Goal: Information Seeking & Learning: Find specific fact

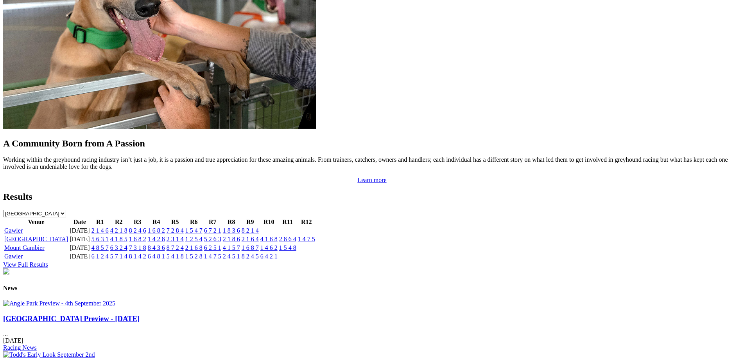
scroll to position [703, 0]
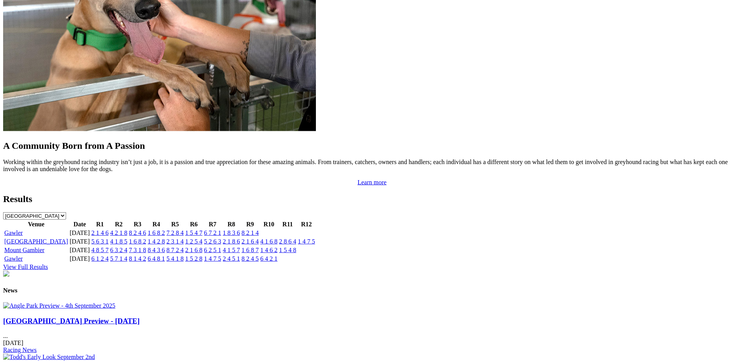
click at [48, 263] on link "View Full Results" at bounding box center [25, 266] width 45 height 7
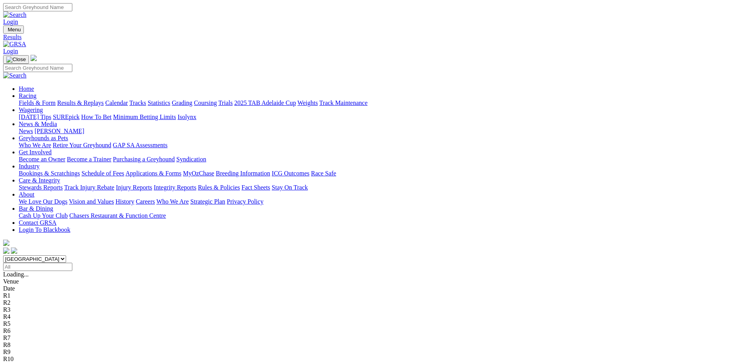
click at [72, 262] on input "Select date" at bounding box center [37, 266] width 69 height 8
type input "[DATE]"
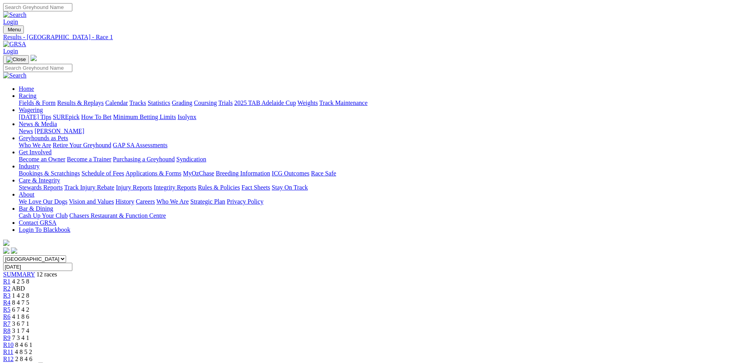
click at [272, 292] on div "R3 1 4 2 8" at bounding box center [372, 295] width 738 height 7
click at [11, 299] on span "R4" at bounding box center [6, 302] width 7 height 7
click at [11, 306] on span "R5" at bounding box center [6, 309] width 7 height 7
click at [11, 313] on span "R6" at bounding box center [6, 316] width 7 height 7
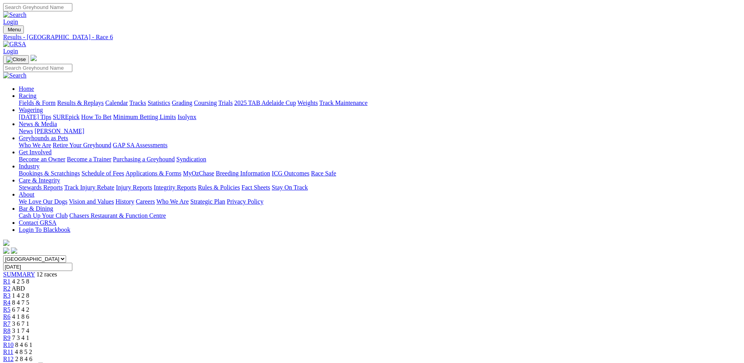
click at [11, 320] on span "R7" at bounding box center [6, 323] width 7 height 7
click at [11, 327] on span "R8" at bounding box center [6, 330] width 7 height 7
click at [11, 334] on span "R9" at bounding box center [6, 337] width 7 height 7
click at [14, 341] on span "R10" at bounding box center [8, 344] width 11 height 7
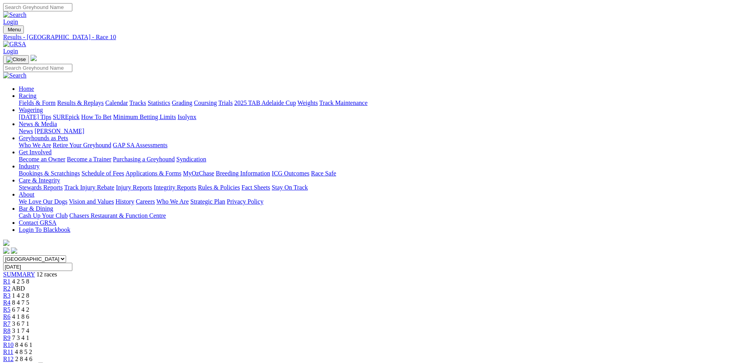
click at [13, 348] on span "R11" at bounding box center [8, 351] width 10 height 7
click at [14, 355] on span "R12" at bounding box center [8, 358] width 11 height 7
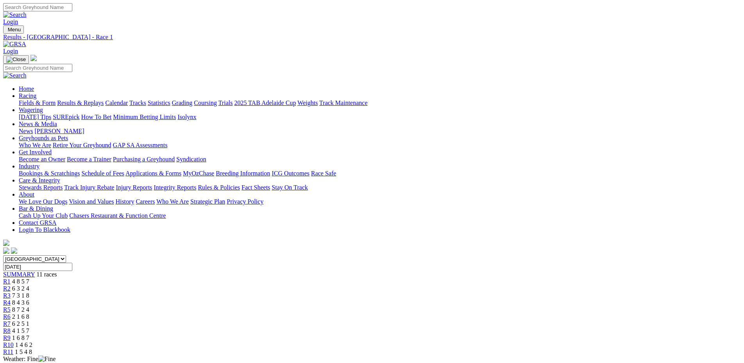
click at [11, 285] on span "R2" at bounding box center [6, 288] width 7 height 7
